Goal: Information Seeking & Learning: Understand process/instructions

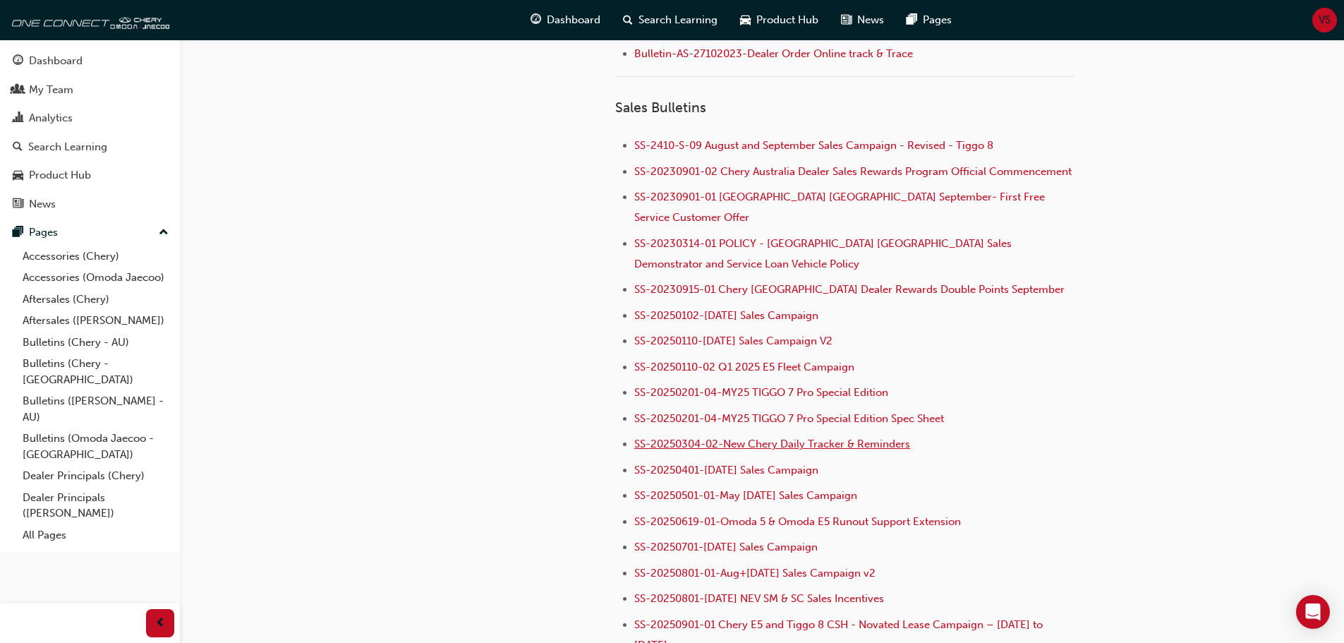
scroll to position [1411, 0]
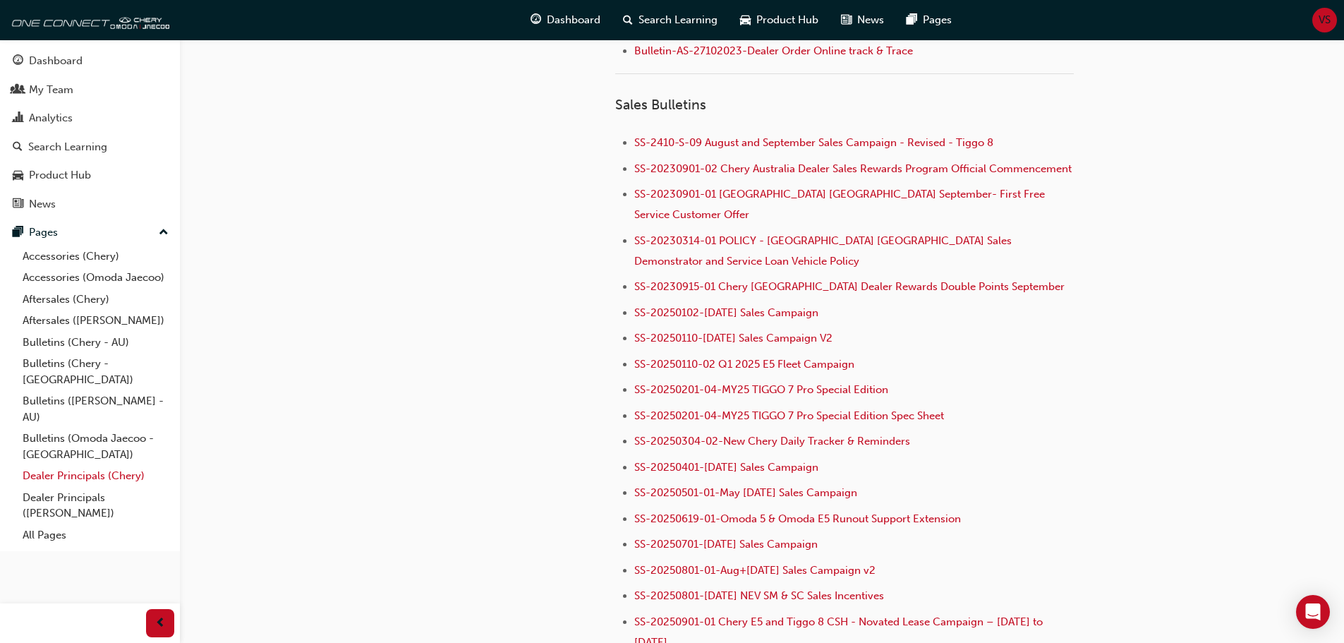
click at [71, 465] on link "Dealer Principals (Chery)" at bounding box center [95, 476] width 157 height 22
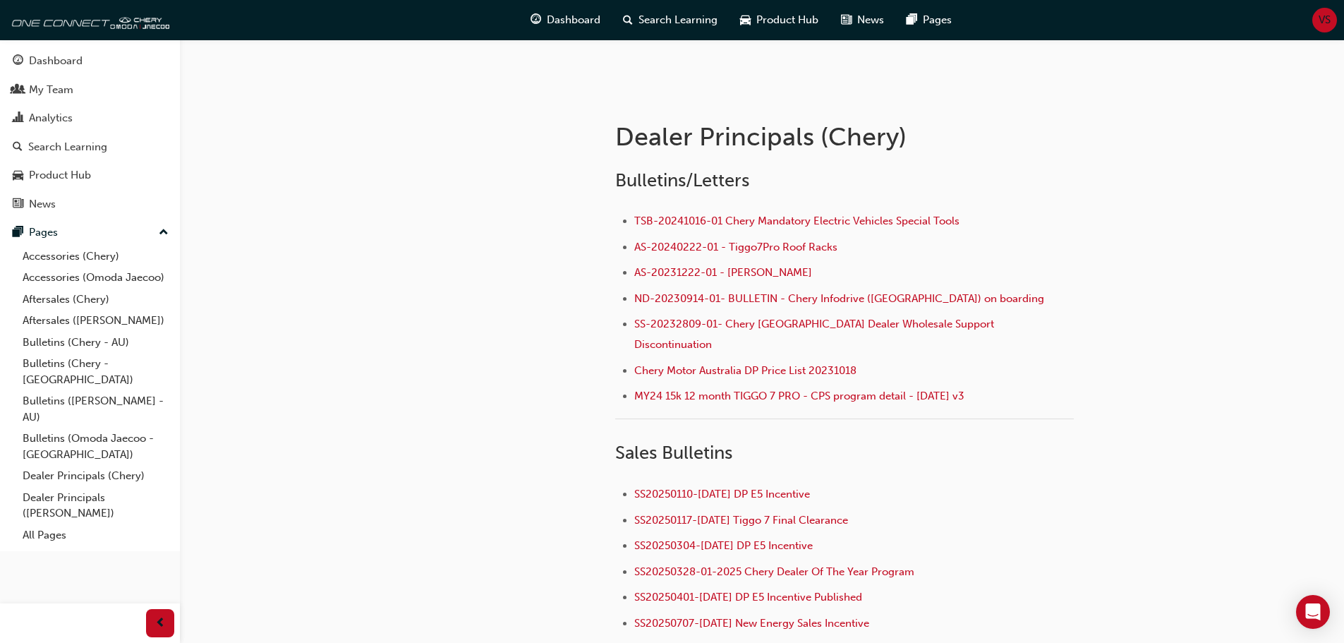
scroll to position [221, 0]
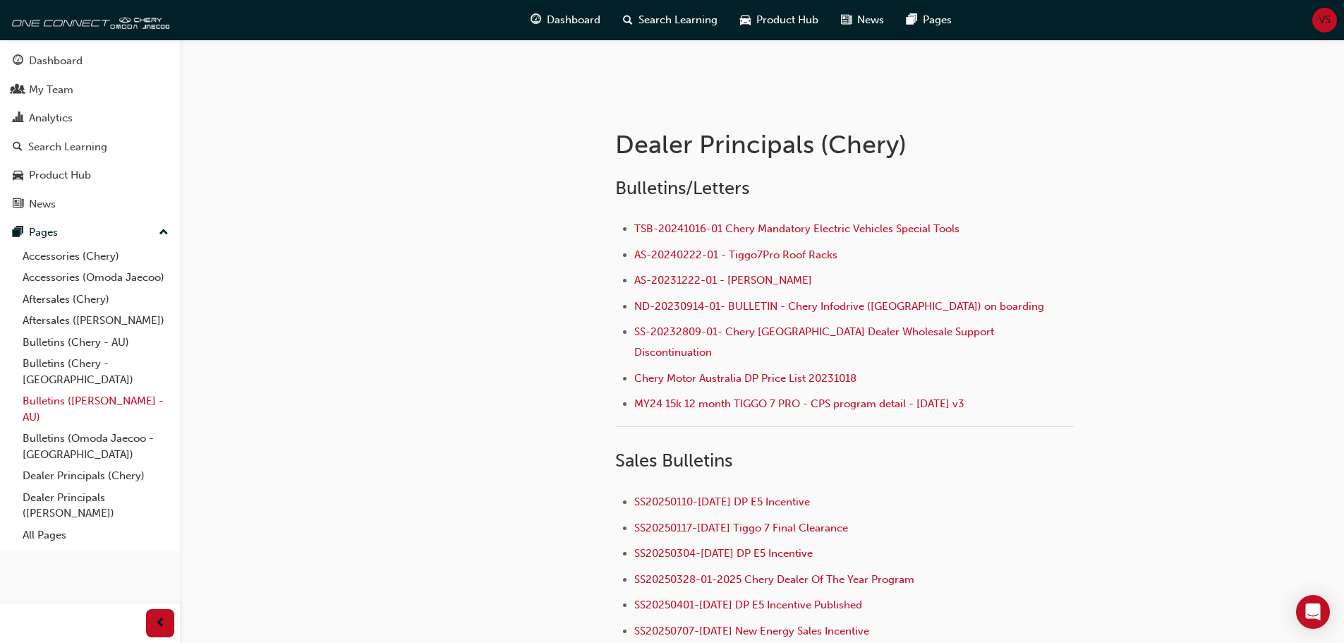
click at [41, 390] on link "Bulletins ([PERSON_NAME] - AU)" at bounding box center [95, 408] width 157 height 37
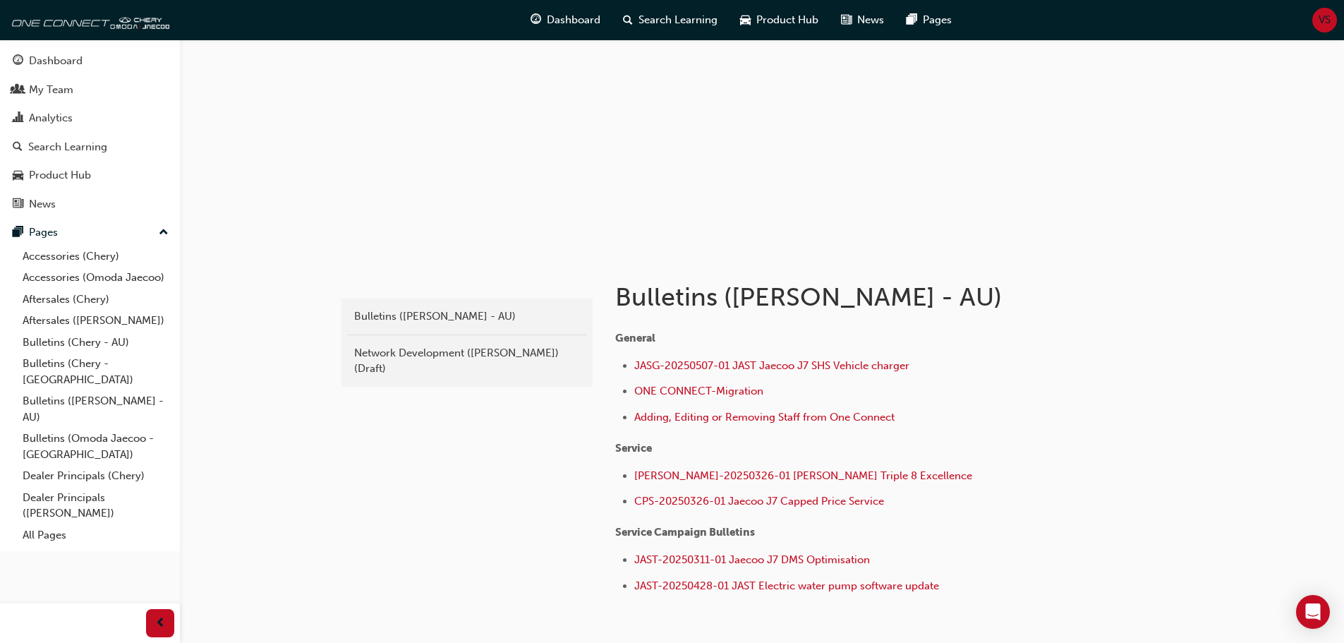
scroll to position [159, 0]
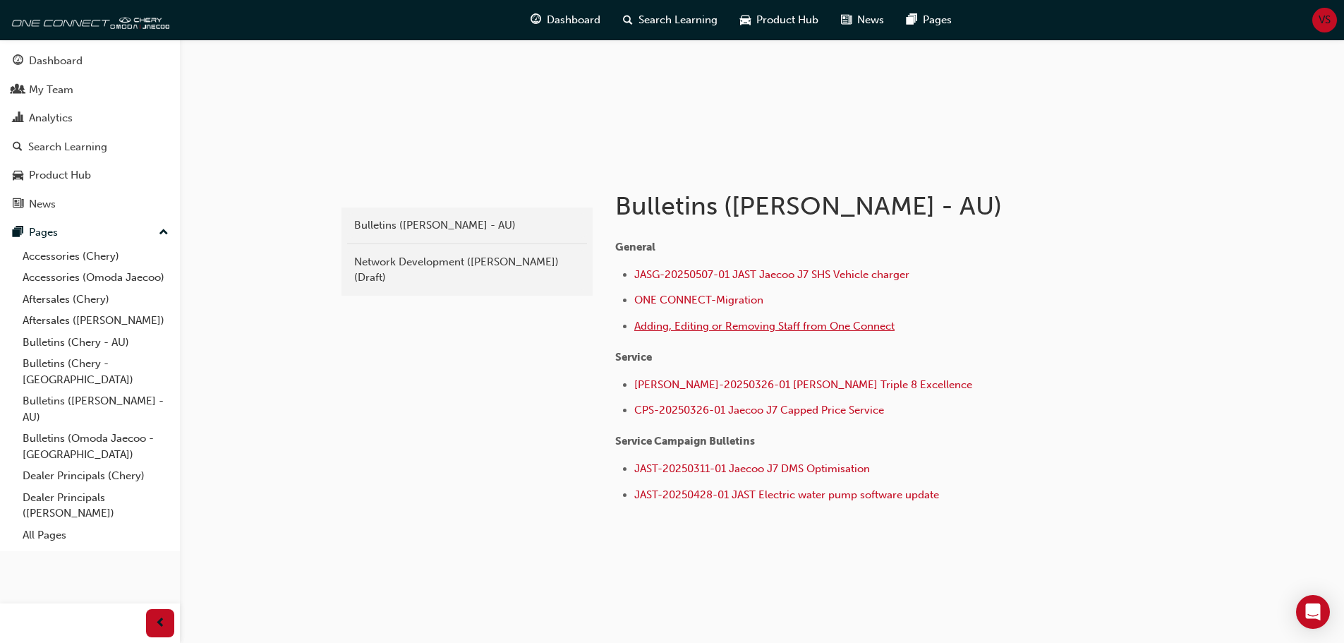
click at [725, 327] on span "Adding, Editing or Removing Staff from One Connect" at bounding box center [764, 326] width 260 height 13
